Goal: Transaction & Acquisition: Download file/media

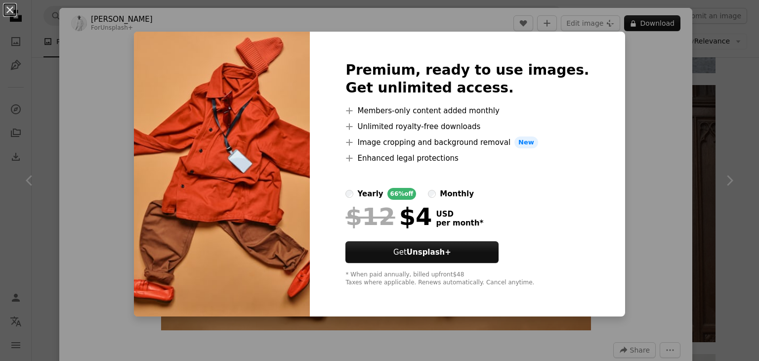
scroll to position [22368, 0]
click at [598, 176] on div "Premium, ready to use images. Get unlimited access. A plus sign Members-only co…" at bounding box center [467, 174] width 315 height 284
click at [671, 172] on div "An X shape Premium, ready to use images. Get unlimited access. A plus sign Memb…" at bounding box center [379, 180] width 759 height 361
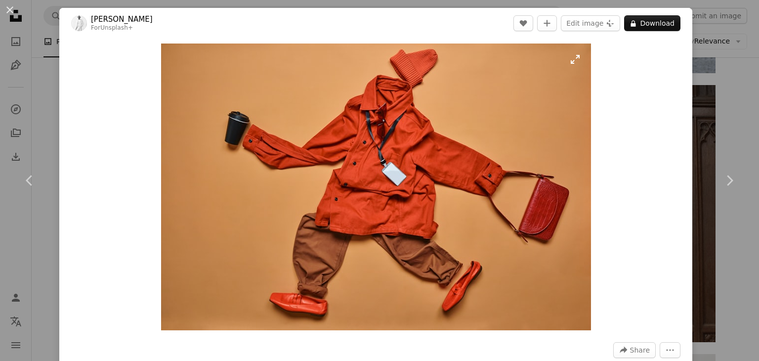
click at [573, 59] on img "Zoom in on this image" at bounding box center [376, 186] width 430 height 286
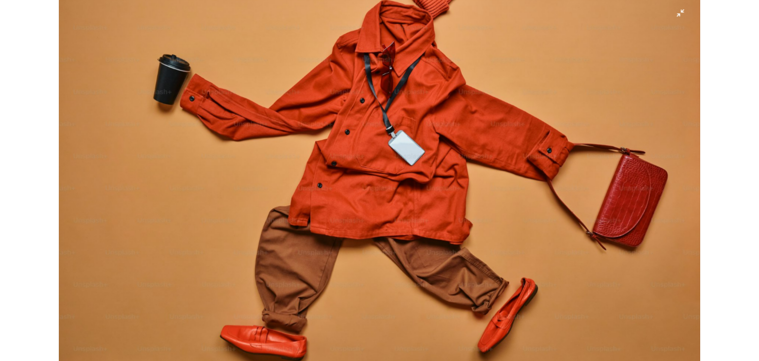
scroll to position [66, 0]
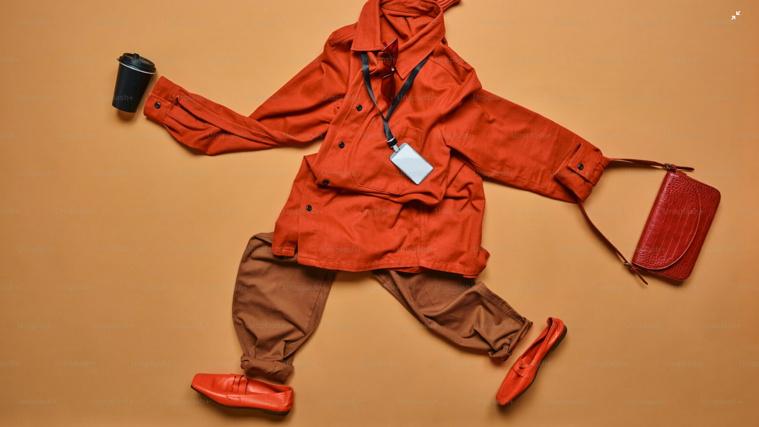
click at [725, 12] on img "Zoom out on this image" at bounding box center [380, 186] width 760 height 506
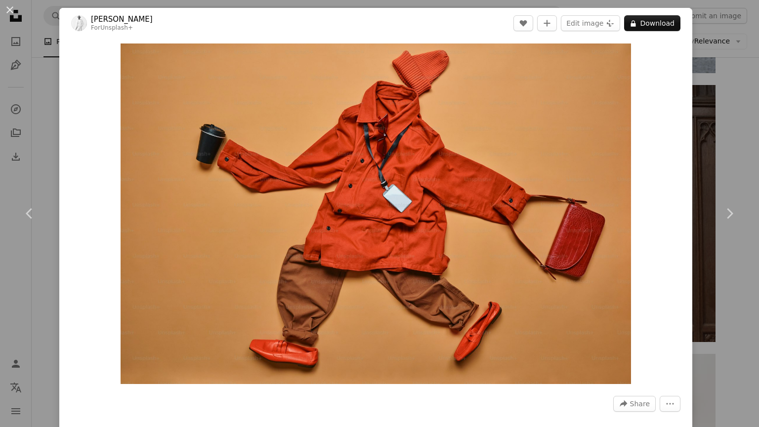
click at [693, 54] on div "An X shape Chevron left Chevron right [PERSON_NAME] For Unsplash+ A heart A plu…" at bounding box center [379, 213] width 759 height 427
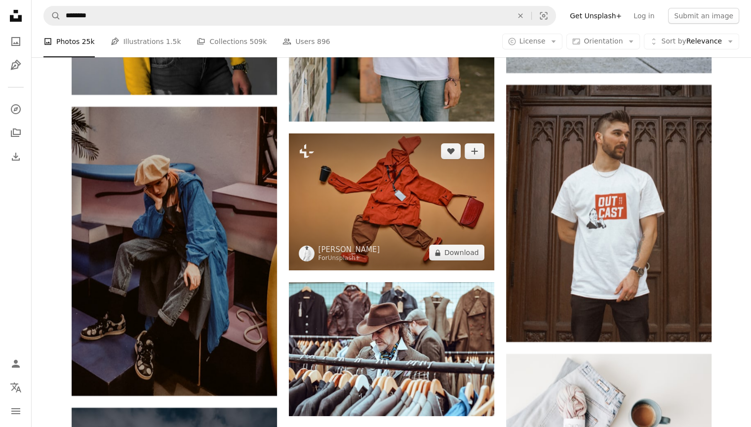
click at [428, 169] on img at bounding box center [391, 201] width 205 height 137
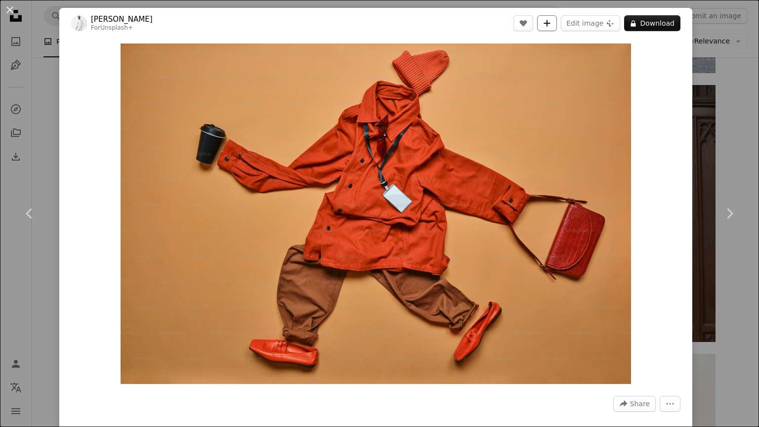
click at [551, 24] on button "A plus sign" at bounding box center [547, 23] width 20 height 16
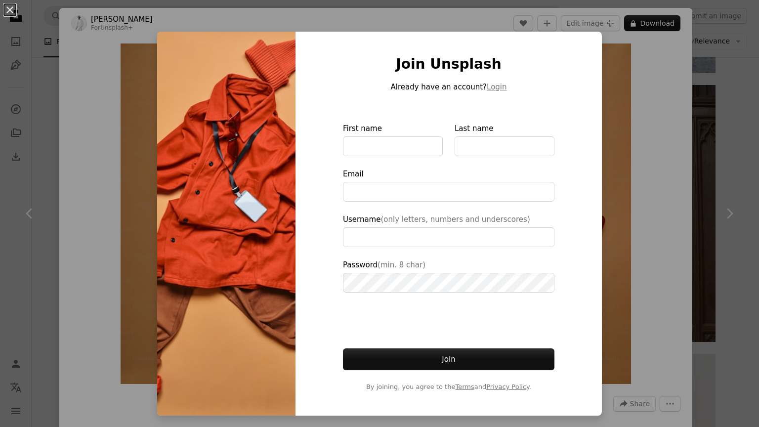
click at [638, 126] on div "An X shape Join Unsplash Already have an account? Login First name Last name Em…" at bounding box center [379, 213] width 759 height 427
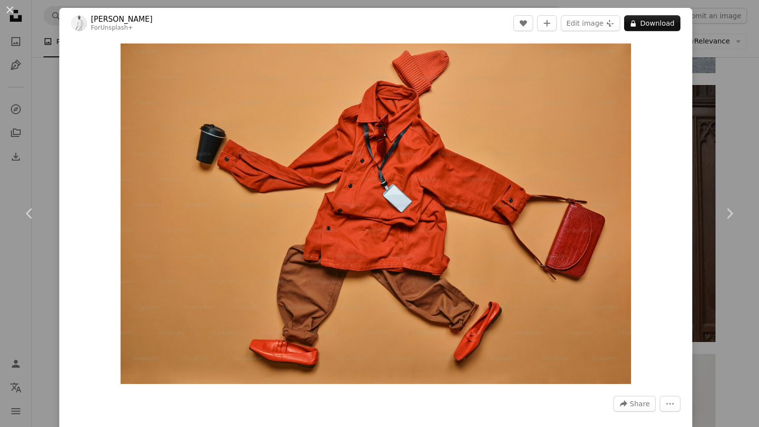
click at [720, 133] on div "An X shape Chevron left Chevron right [PERSON_NAME] For Unsplash+ A heart A plu…" at bounding box center [379, 213] width 759 height 427
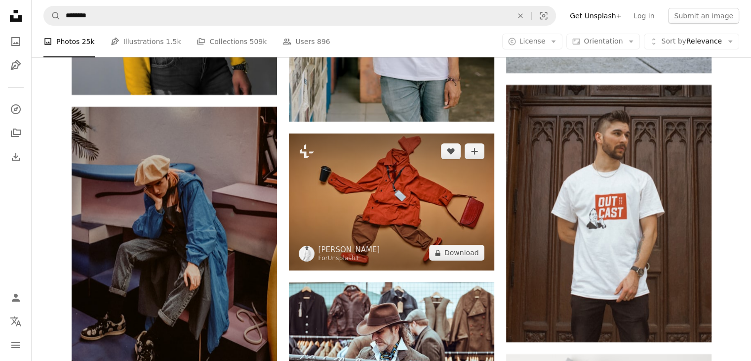
click at [424, 177] on img at bounding box center [391, 201] width 205 height 137
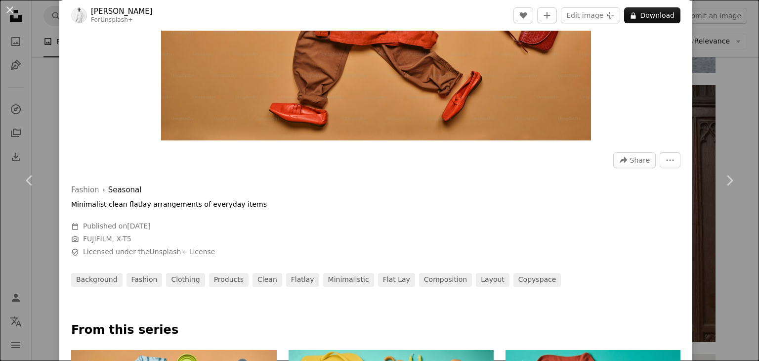
scroll to position [191, 0]
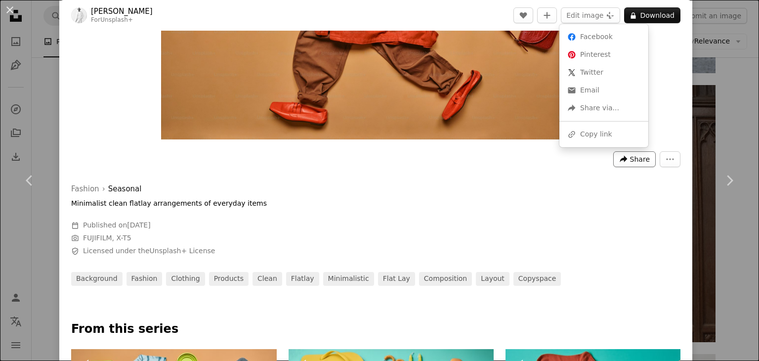
click at [619, 162] on icon "A forward-right arrow" at bounding box center [623, 159] width 9 height 9
click at [591, 145] on div "Facebook icon Facebook Pinterest icon Pinterest X (formerly Twitter) icon Twitt…" at bounding box center [603, 85] width 89 height 123
click at [592, 140] on div "A URL sharing icon (chains) Copy link" at bounding box center [603, 134] width 81 height 18
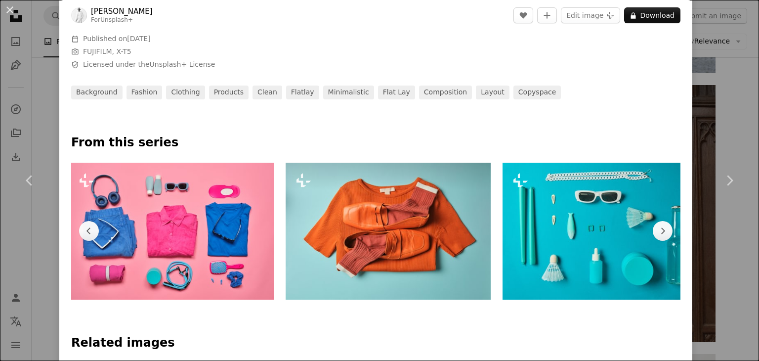
scroll to position [0, 651]
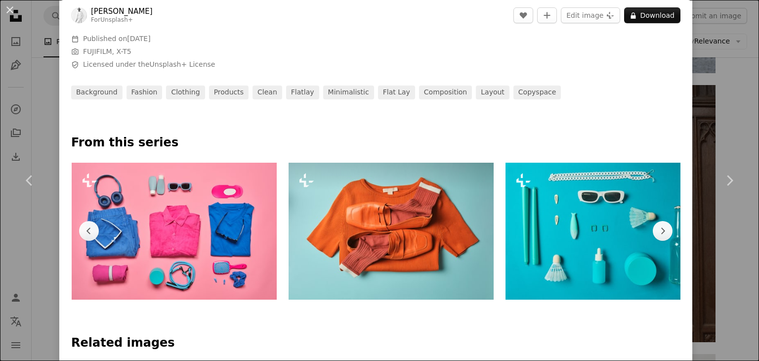
click at [284, 237] on div "Plus sign for Unsplash+ Plus sign for Unsplash+ Plus sign for Unsplash+ Plus si…" at bounding box center [375, 230] width 609 height 137
click at [383, 243] on img at bounding box center [390, 230] width 205 height 137
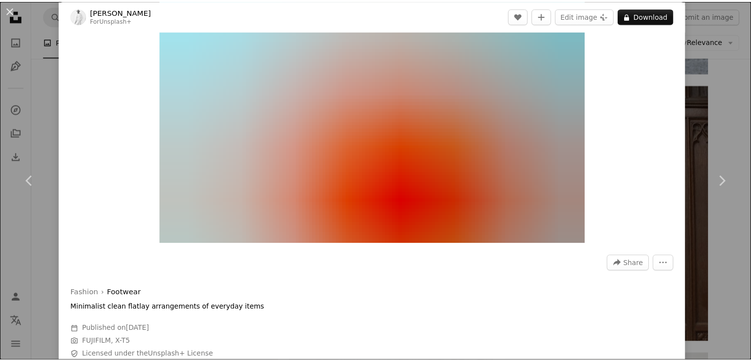
scroll to position [45, 0]
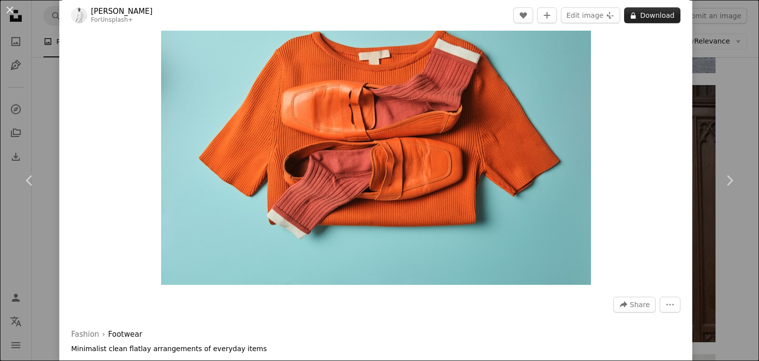
click at [640, 15] on button "A lock Download" at bounding box center [652, 15] width 56 height 16
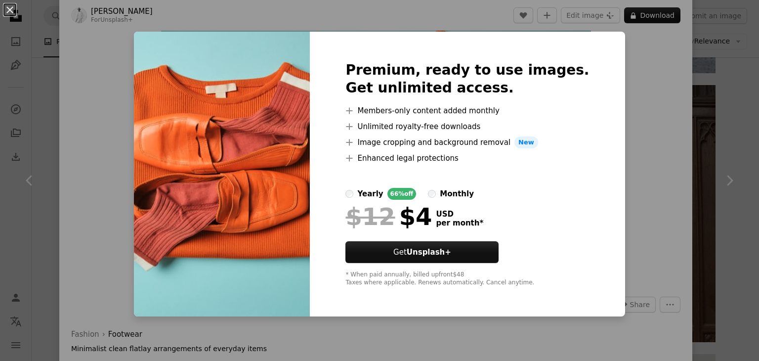
click at [614, 50] on div "An X shape Premium, ready to use images. Get unlimited access. A plus sign Memb…" at bounding box center [379, 180] width 759 height 361
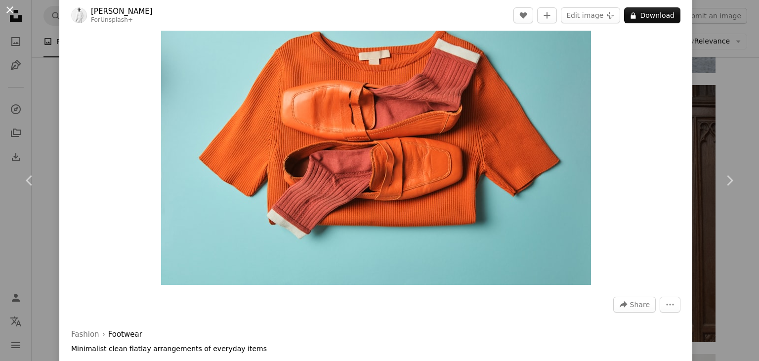
click at [15, 9] on button "An X shape" at bounding box center [10, 10] width 12 height 12
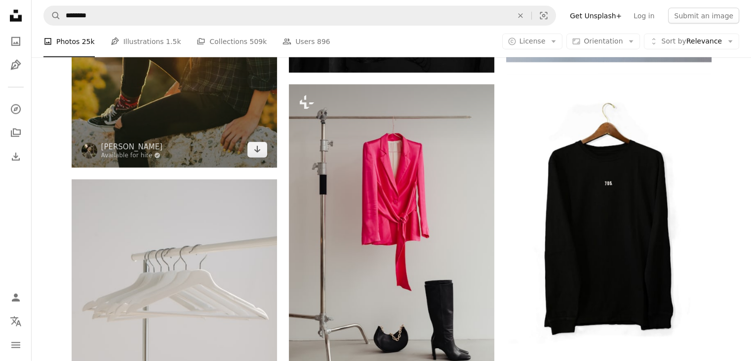
scroll to position [6043, 0]
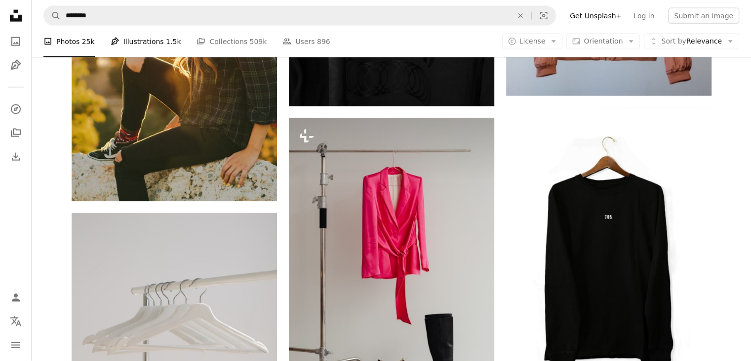
click at [154, 44] on link "Pen Tool Illustrations 1.5k" at bounding box center [146, 42] width 71 height 32
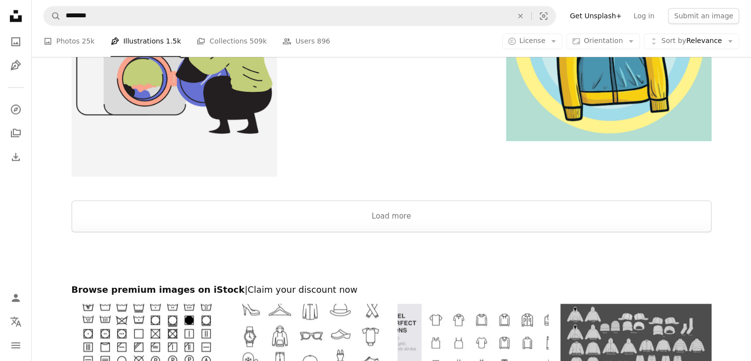
scroll to position [1580, 0]
click at [350, 228] on button "Load more" at bounding box center [392, 216] width 640 height 32
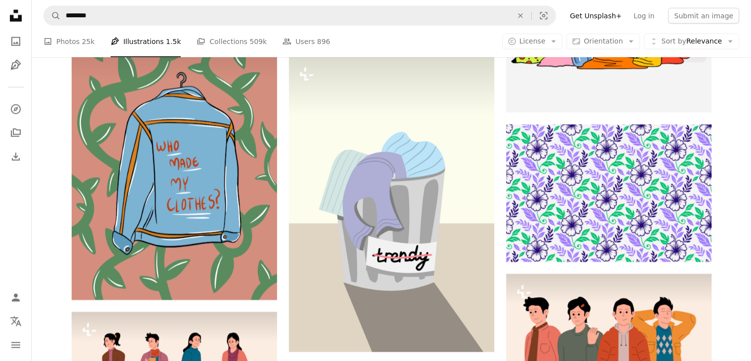
scroll to position [6102, 0]
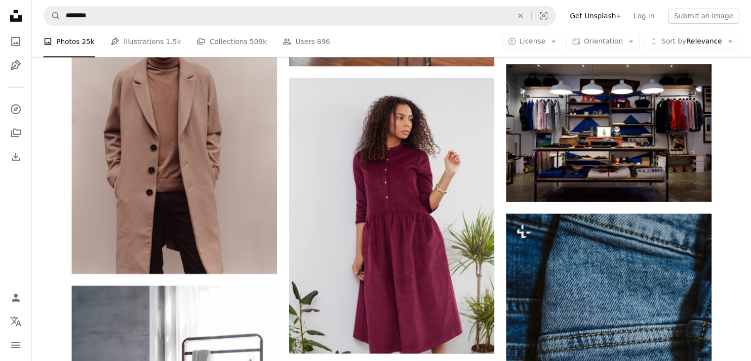
scroll to position [3295, 0]
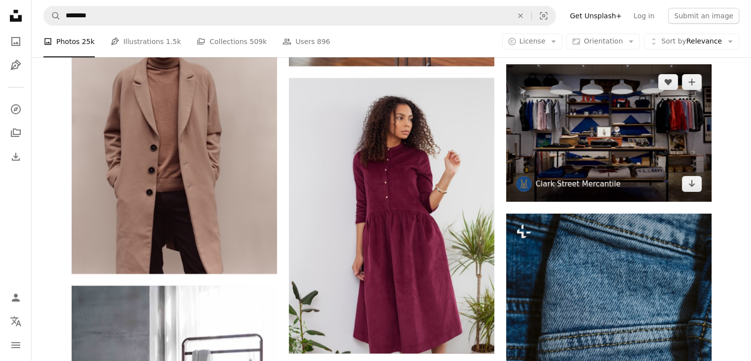
click at [607, 184] on link "Clark Street Mercantile" at bounding box center [578, 184] width 85 height 10
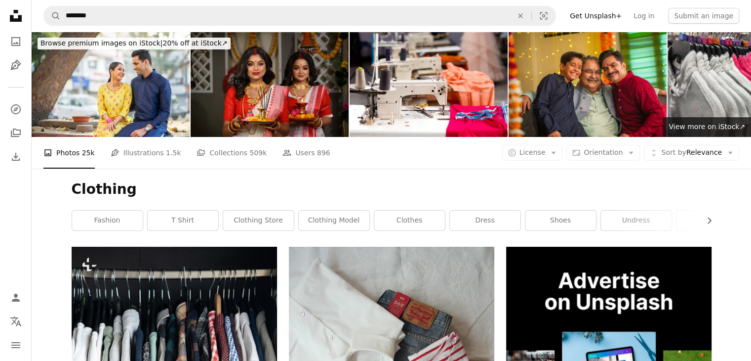
scroll to position [3295, 0]
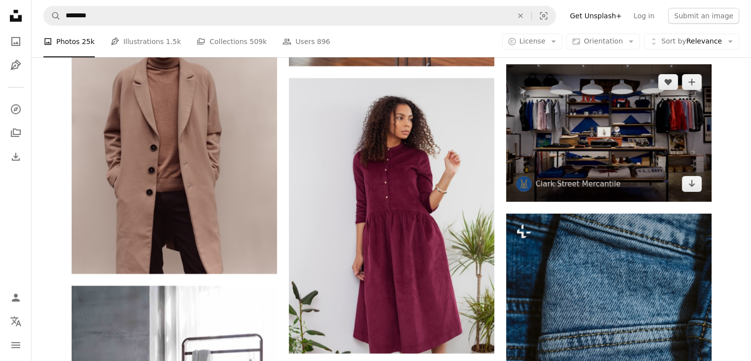
click at [664, 103] on img at bounding box center [608, 132] width 205 height 137
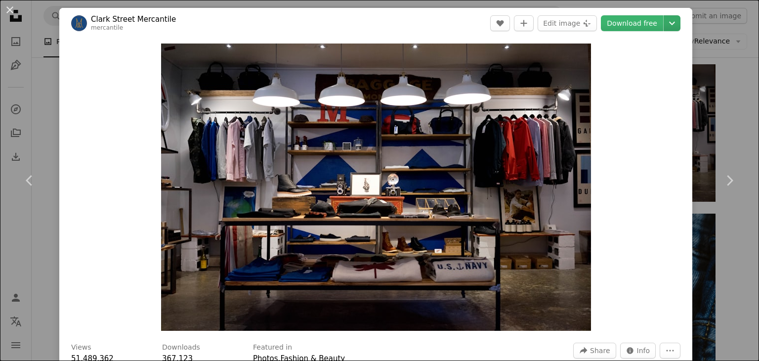
click at [664, 23] on icon "Chevron down" at bounding box center [672, 23] width 16 height 12
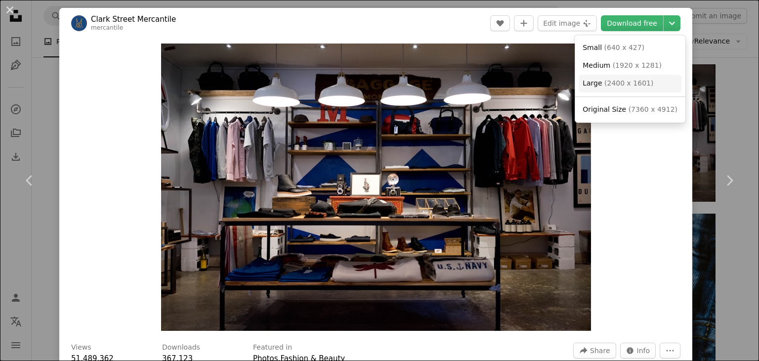
click at [621, 81] on span "( 2400 x 1601 )" at bounding box center [628, 83] width 49 height 8
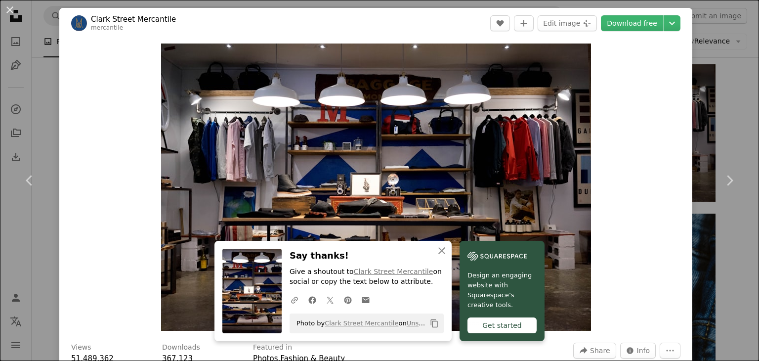
click at [726, 15] on div "An X shape Chevron left Chevron right [PERSON_NAME] Street Mercantile mercantil…" at bounding box center [379, 180] width 759 height 361
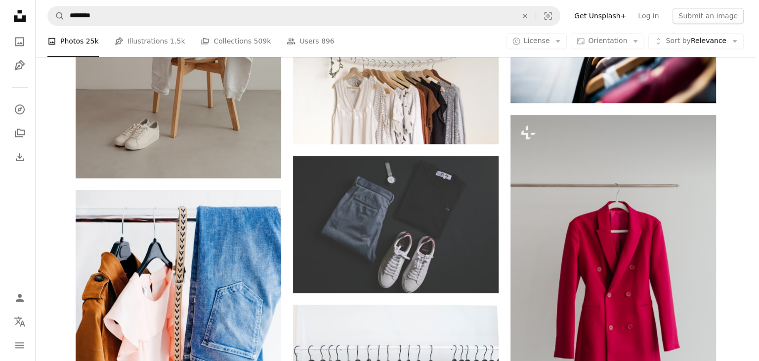
scroll to position [1393, 0]
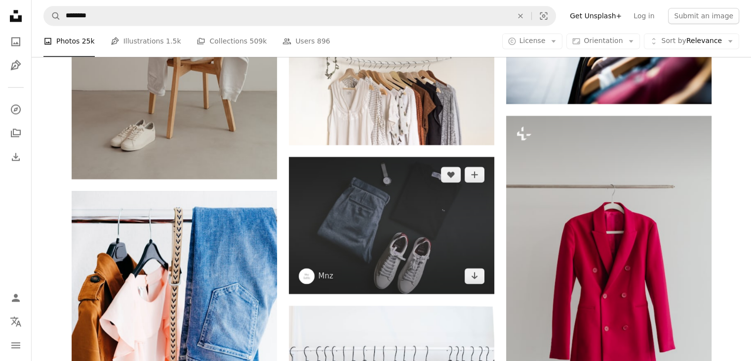
click at [409, 203] on img at bounding box center [391, 225] width 205 height 137
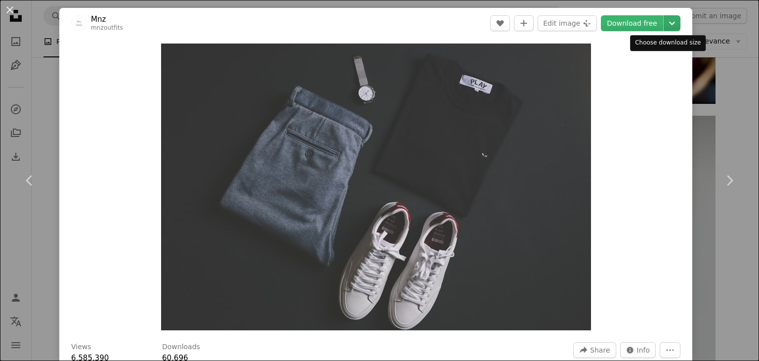
click at [666, 18] on icon "Chevron down" at bounding box center [672, 23] width 16 height 12
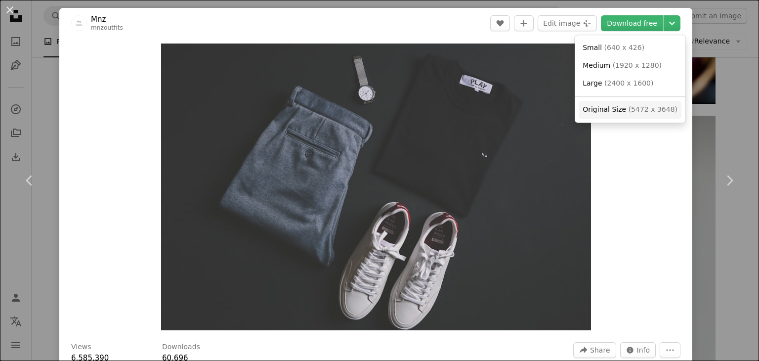
click at [630, 105] on span "( 5472 x 3648 )" at bounding box center [652, 109] width 49 height 8
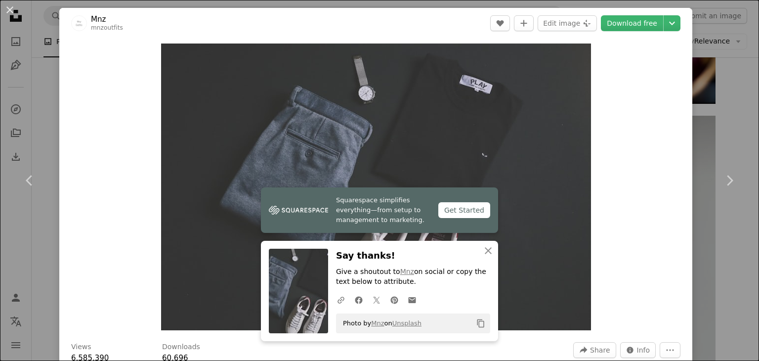
click at [705, 26] on div "An X shape Chevron left Chevron right Mnz mnzoutfits A heart A plus sign Edit i…" at bounding box center [379, 180] width 759 height 361
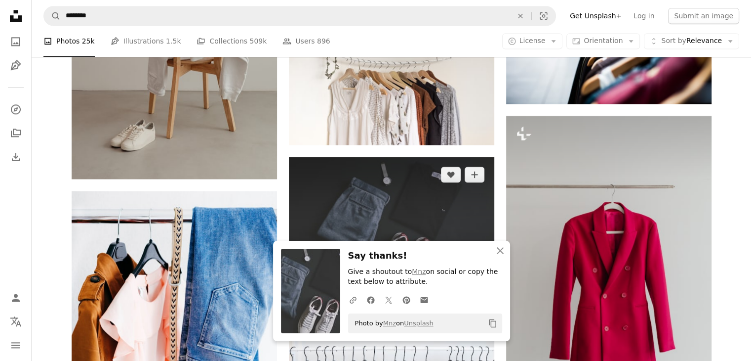
click at [431, 162] on img at bounding box center [391, 225] width 205 height 137
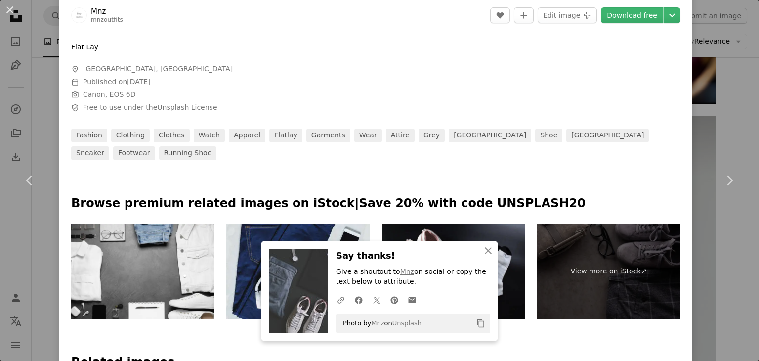
scroll to position [338, 0]
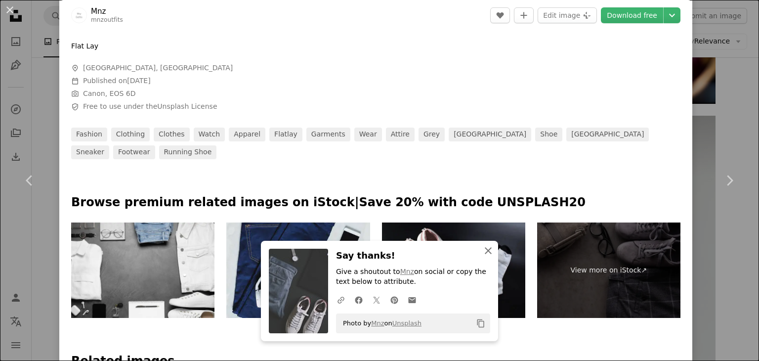
click at [478, 253] on button "An X shape Close" at bounding box center [488, 251] width 20 height 20
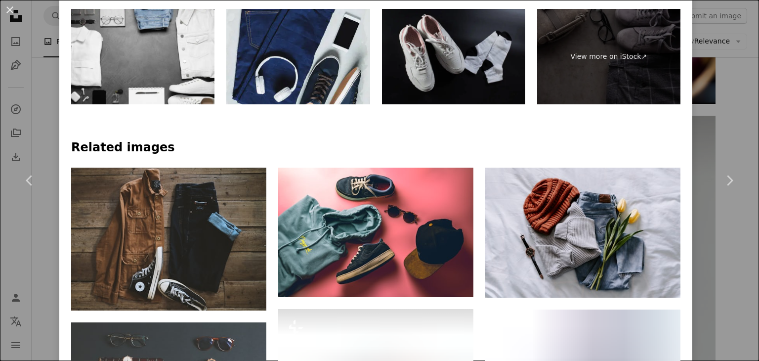
scroll to position [606, 0]
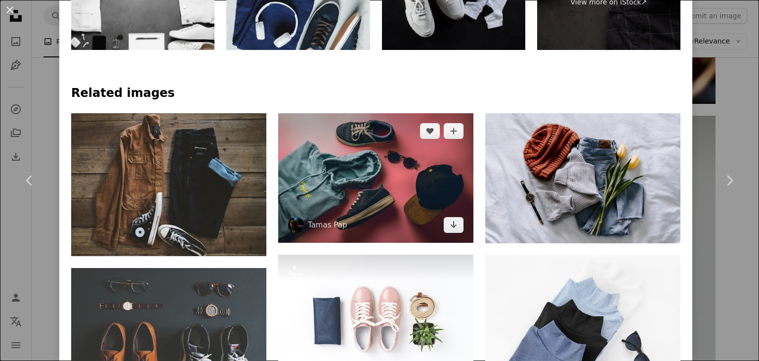
click at [384, 160] on img at bounding box center [375, 177] width 195 height 129
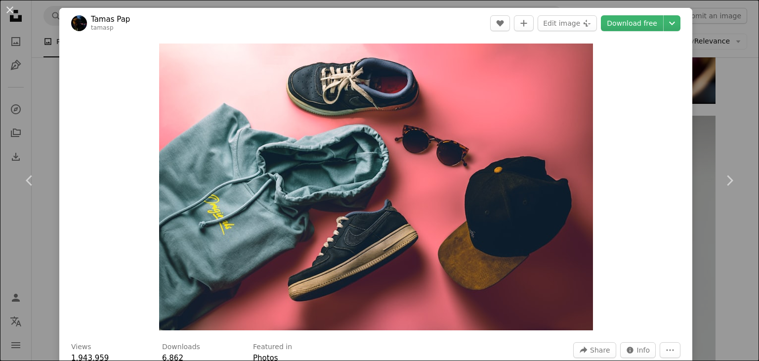
click at [707, 127] on div "An X shape Chevron left Chevron right Tamas Pap tamasp A heart A plus sign Edit…" at bounding box center [379, 180] width 759 height 361
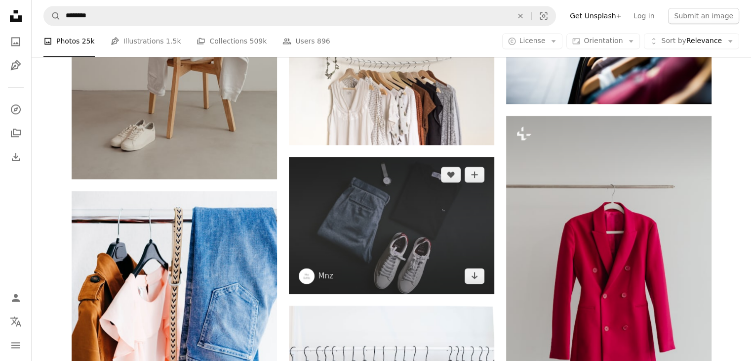
click at [366, 181] on img at bounding box center [391, 225] width 205 height 137
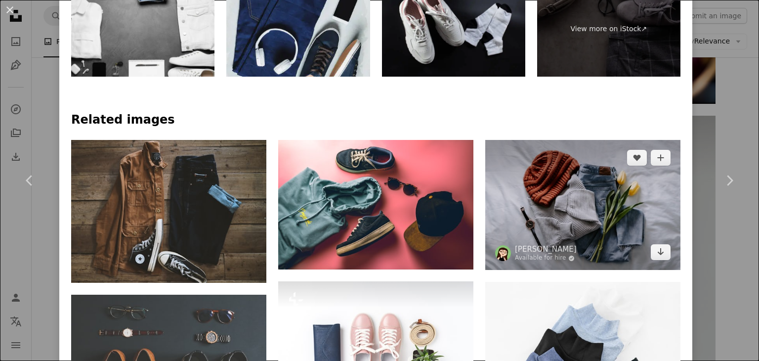
scroll to position [579, 0]
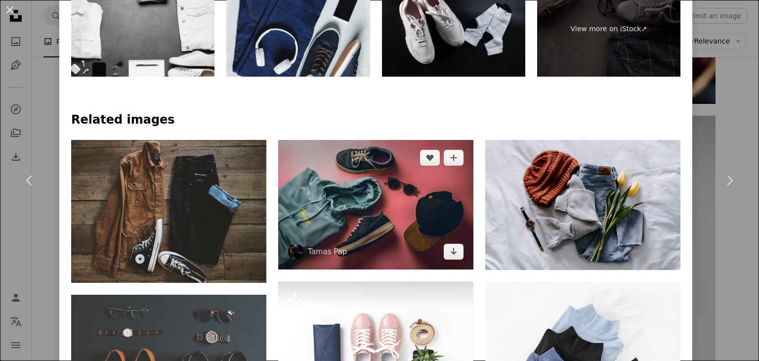
click at [392, 224] on img at bounding box center [375, 204] width 195 height 129
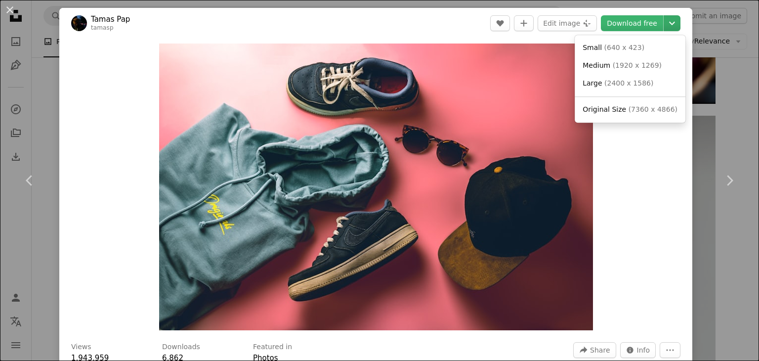
click at [664, 20] on icon "Chevron down" at bounding box center [672, 23] width 16 height 12
click at [621, 109] on span "Original Size" at bounding box center [603, 109] width 43 height 8
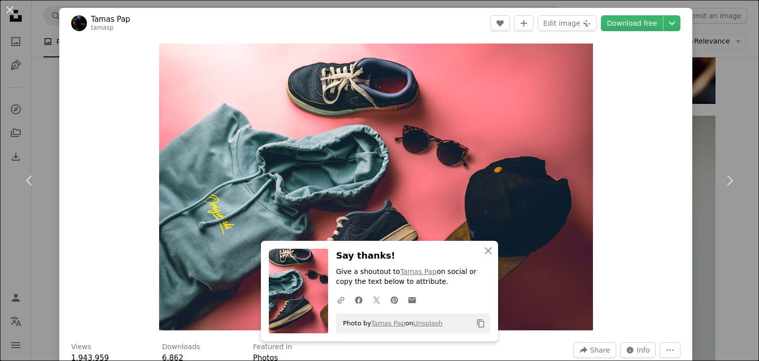
click at [715, 53] on div "An X shape Chevron left Chevron right Tamas Pap tamasp A heart A plus sign Edit…" at bounding box center [379, 180] width 759 height 361
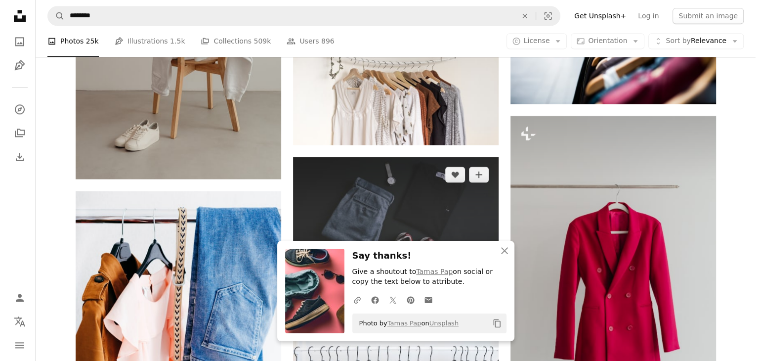
scroll to position [1464, 0]
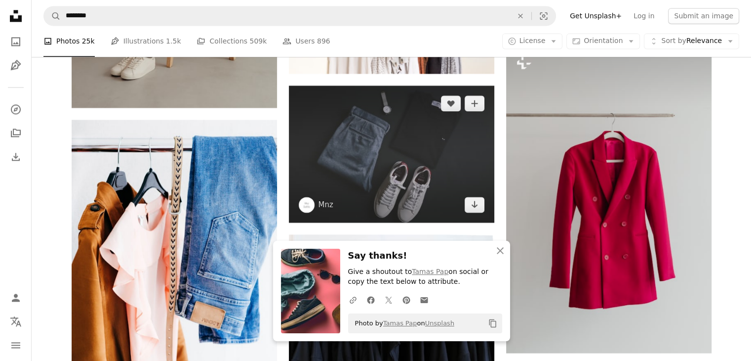
click at [379, 162] on img at bounding box center [391, 153] width 205 height 137
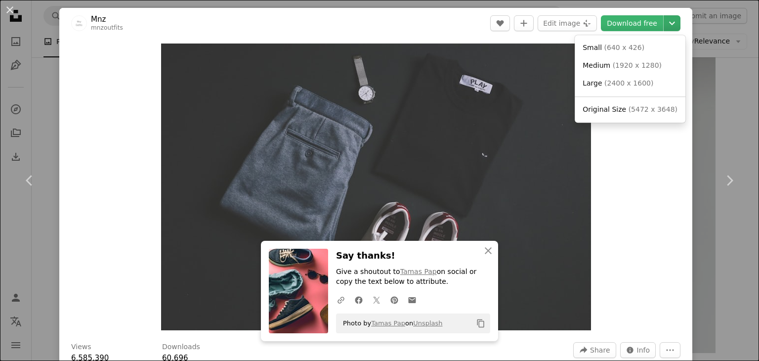
click at [664, 27] on icon "Chevron down" at bounding box center [672, 23] width 16 height 12
